Goal: Transaction & Acquisition: Purchase product/service

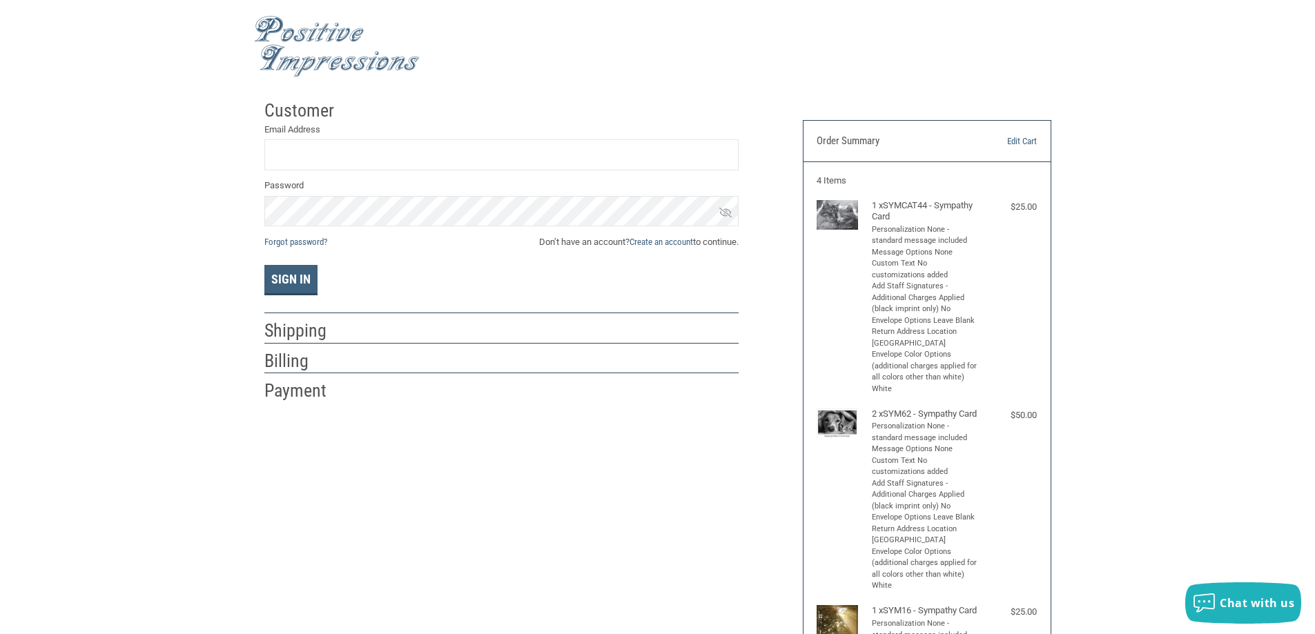
click at [880, 231] on li "Personalization None - standard message included" at bounding box center [925, 235] width 107 height 23
type input "R"
click at [288, 278] on button "Sign In" at bounding box center [290, 280] width 53 height 30
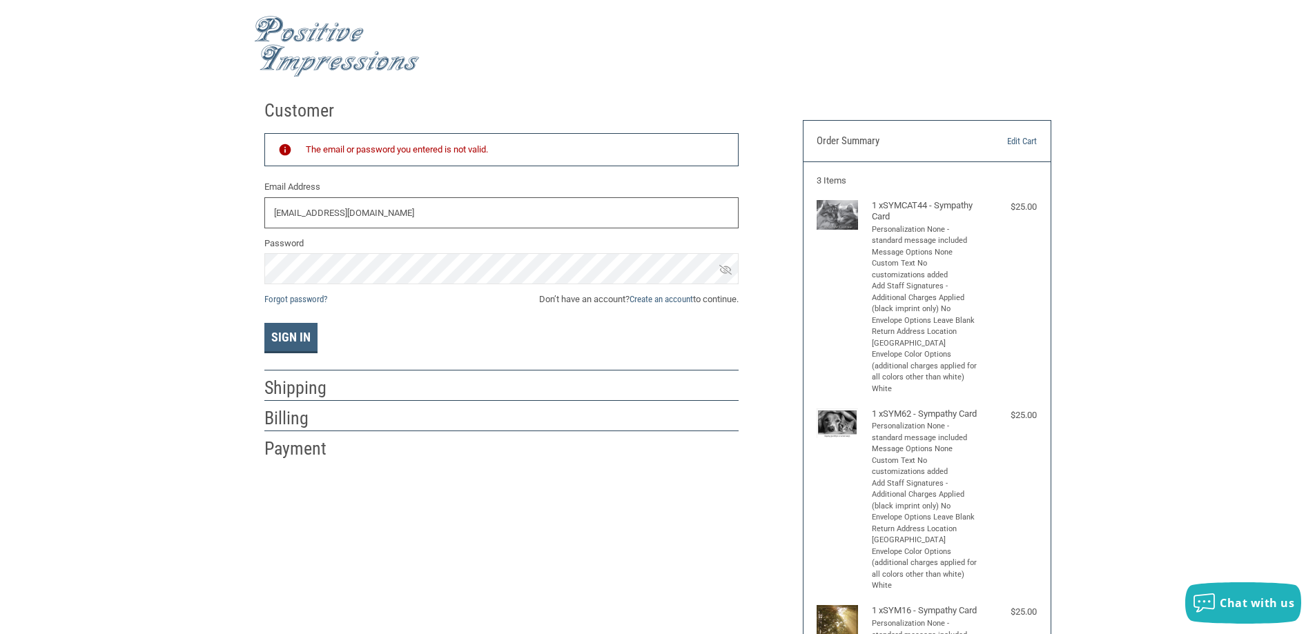
drag, startPoint x: 471, startPoint y: 204, endPoint x: 211, endPoint y: 213, distance: 260.5
click at [211, 213] on div "Customer Returning Customer The email or password you entered is not valid. Ema…" at bounding box center [657, 547] width 1315 height 908
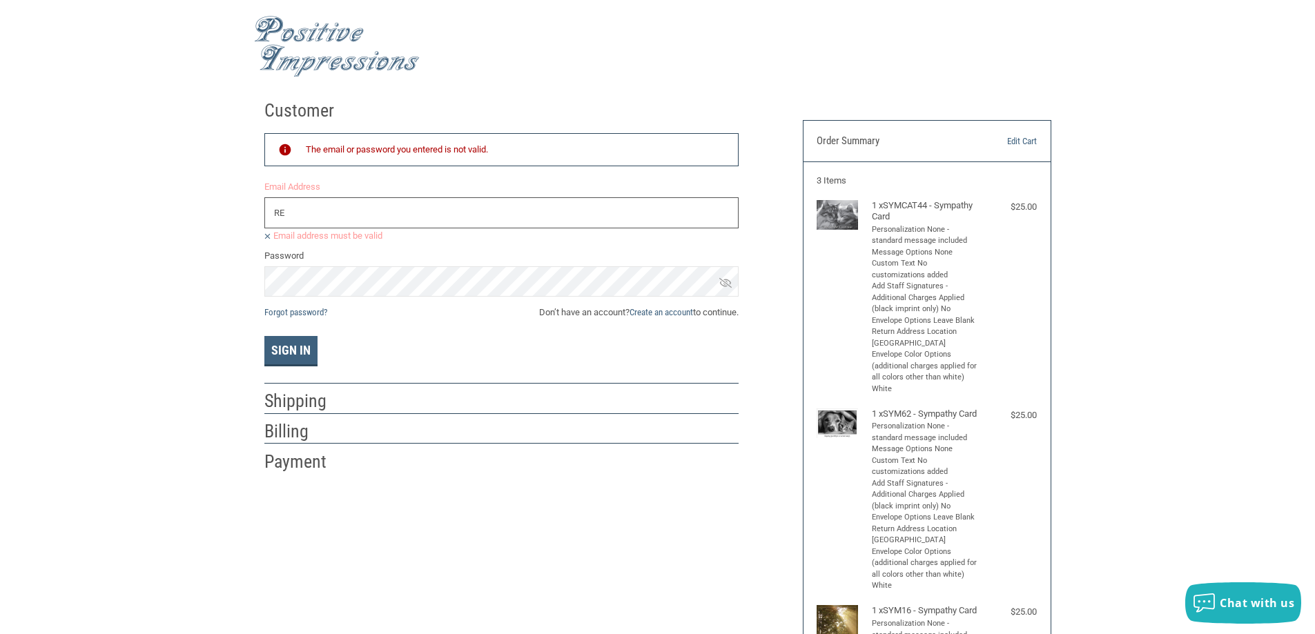
type input "R"
click at [725, 280] on icon at bounding box center [725, 283] width 12 height 10
click at [157, 278] on div "Customer Returning Customer The email or password you entered is not valid. Ema…" at bounding box center [657, 547] width 1315 height 908
click at [305, 213] on input "RE" at bounding box center [501, 212] width 474 height 31
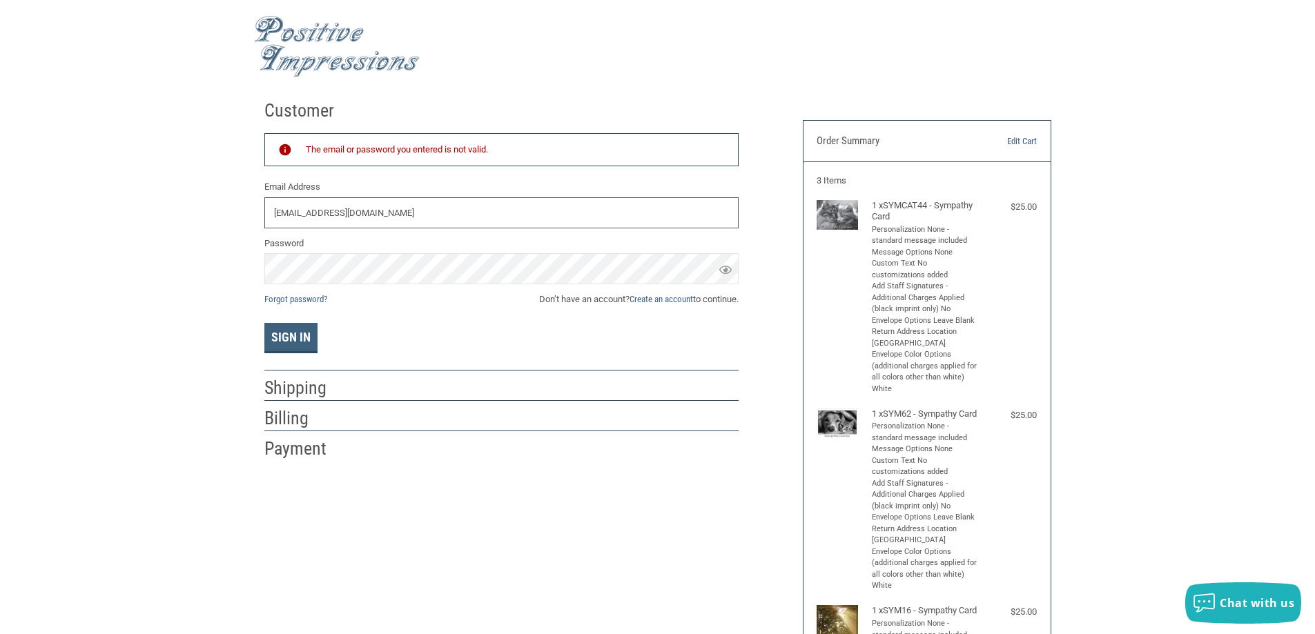
type input "[EMAIL_ADDRESS][DOMAIN_NAME]"
click at [246, 273] on div "Customer Returning Customer The email or password you entered is not valid. Ema…" at bounding box center [657, 547] width 1315 height 908
click at [264, 323] on button "Sign In" at bounding box center [290, 338] width 53 height 30
click at [0, 366] on div "Customer Returning Customer The email or password you entered is not valid. Ema…" at bounding box center [657, 547] width 1315 height 908
click at [280, 332] on button "Sign In" at bounding box center [290, 338] width 53 height 30
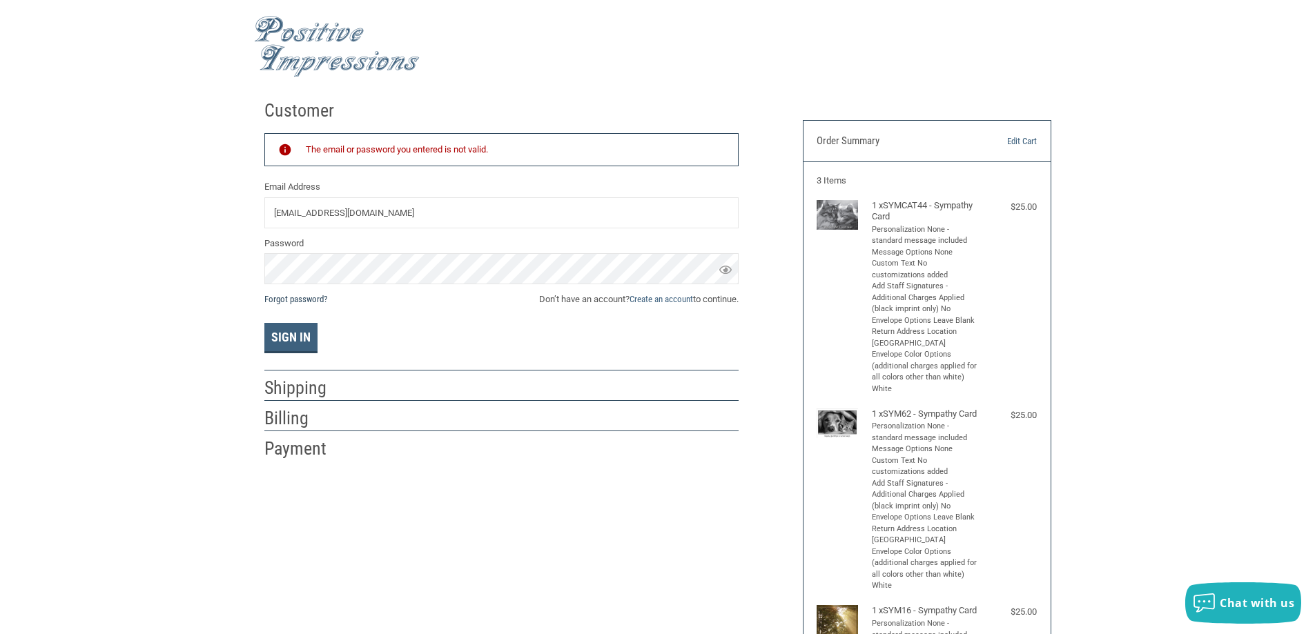
click at [274, 300] on link "Forgot password?" at bounding box center [295, 299] width 63 height 10
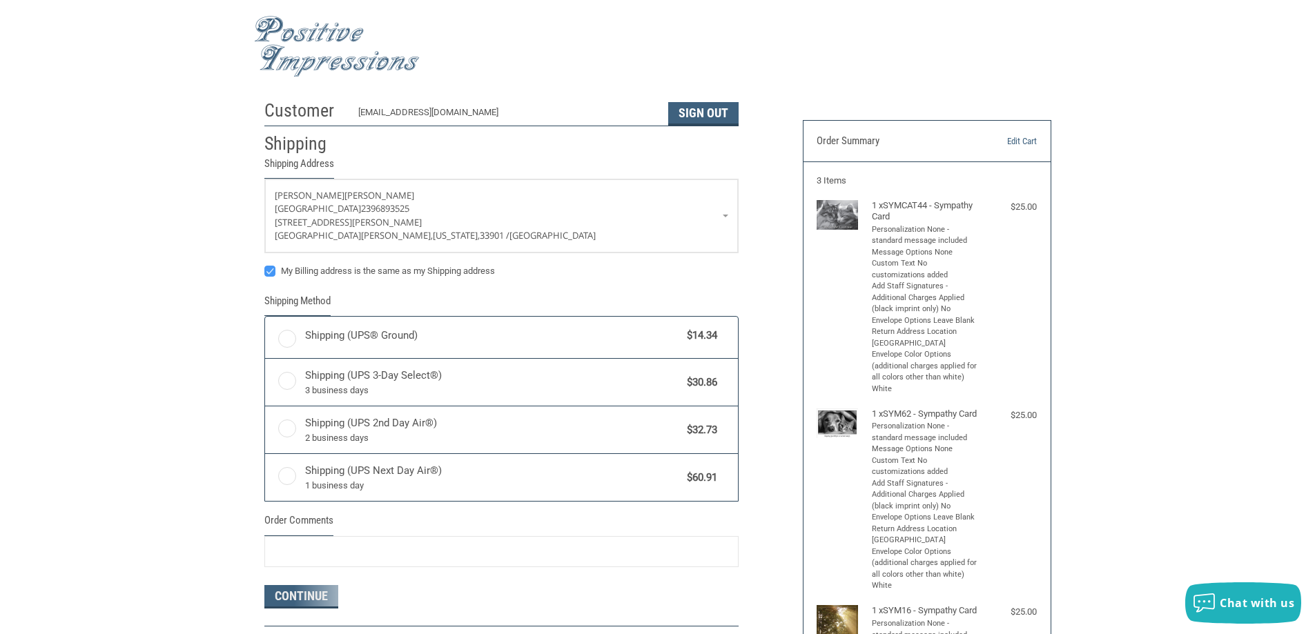
radio input "true"
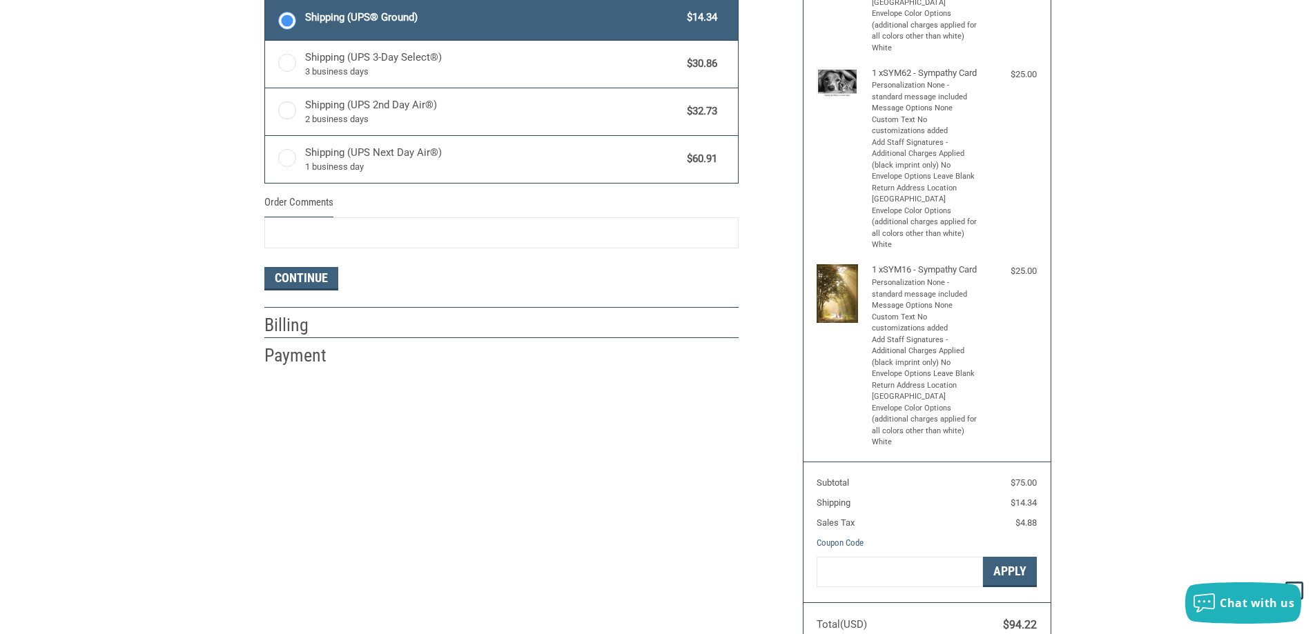
scroll to position [345, 0]
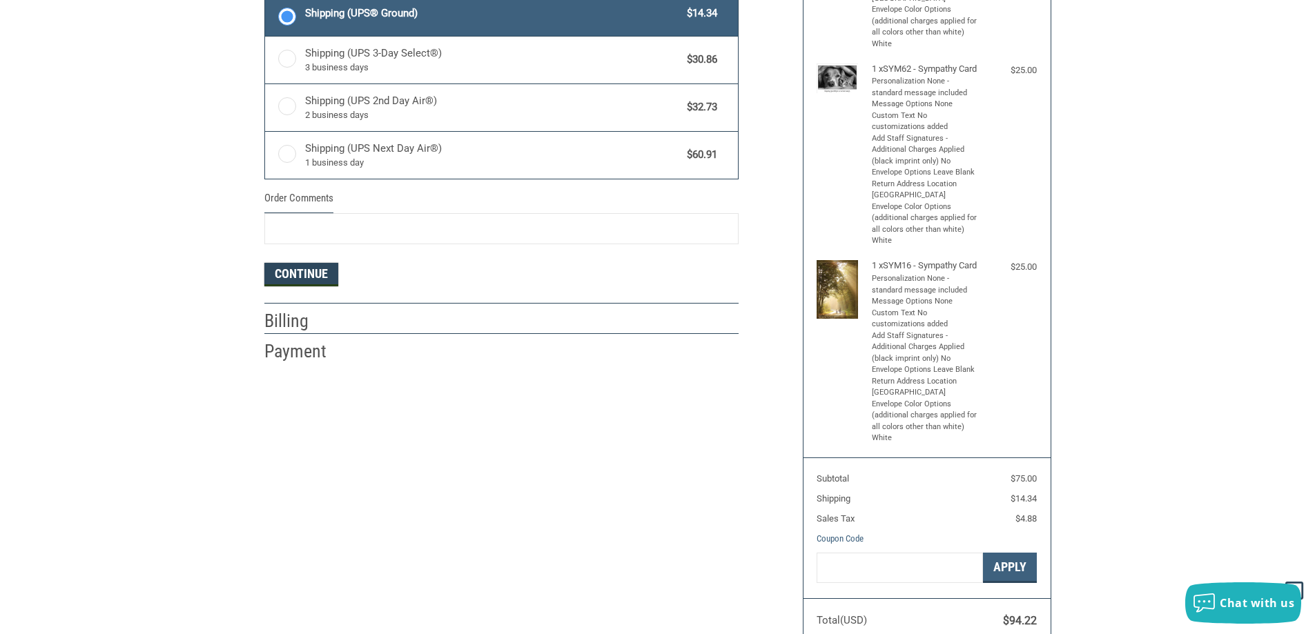
click at [301, 269] on button "Continue" at bounding box center [301, 274] width 74 height 23
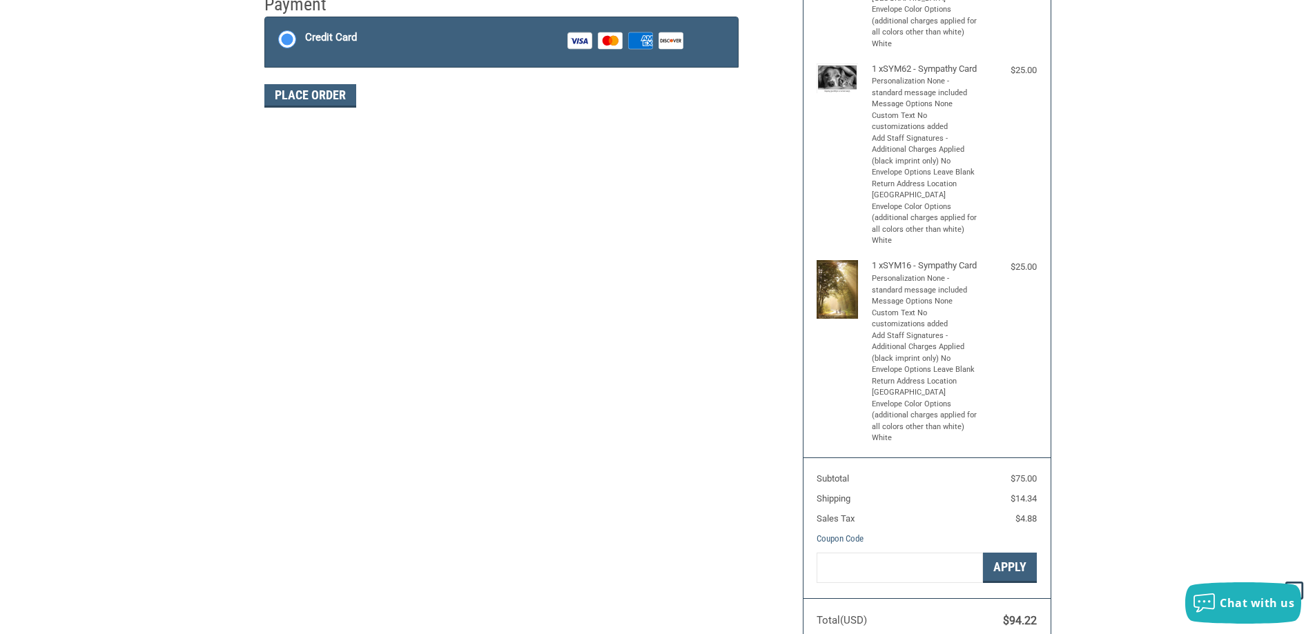
scroll to position [230, 0]
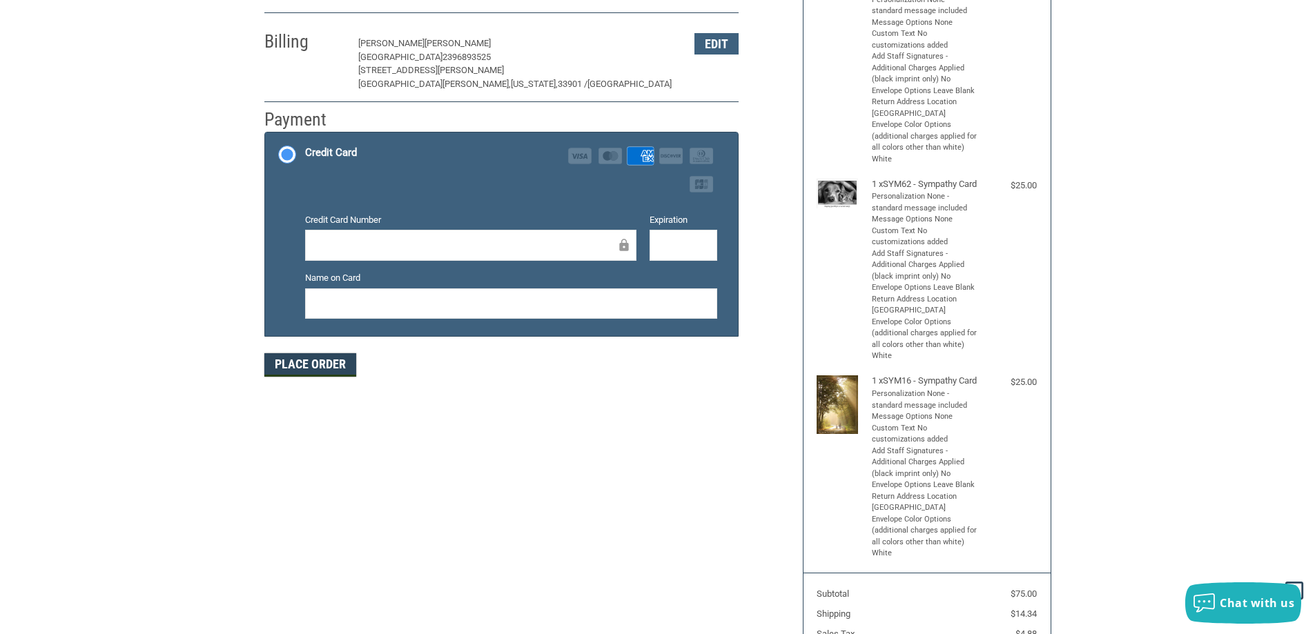
click at [310, 366] on button "Place Order" at bounding box center [310, 364] width 92 height 23
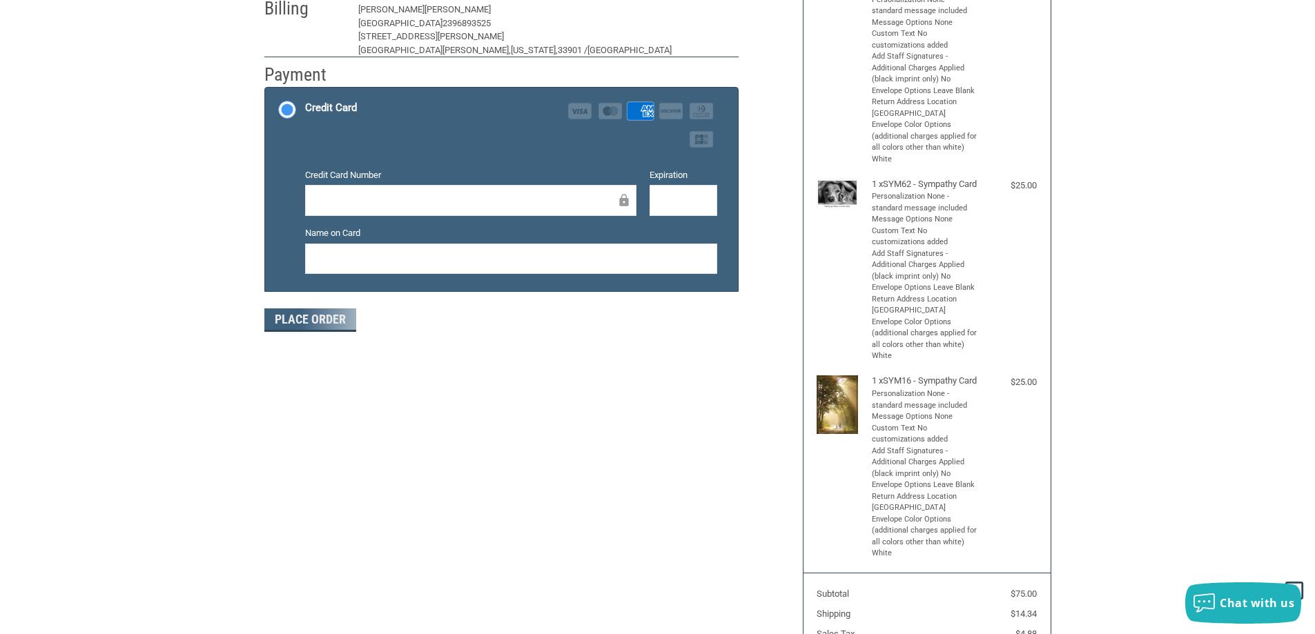
scroll to position [160, 0]
